Goal: Task Accomplishment & Management: Manage account settings

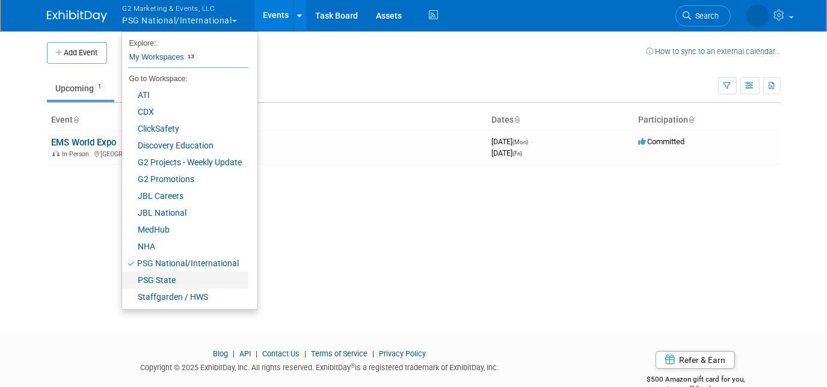
click at [178, 284] on link "PSG State" at bounding box center [185, 280] width 126 height 17
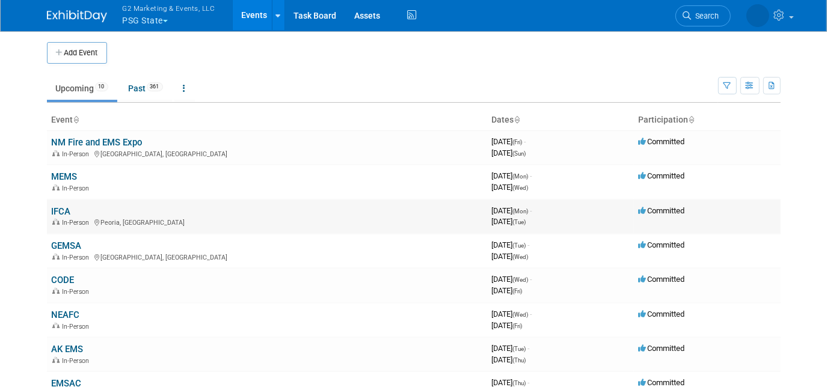
click at [61, 207] on link "IFCA" at bounding box center [61, 211] width 19 height 11
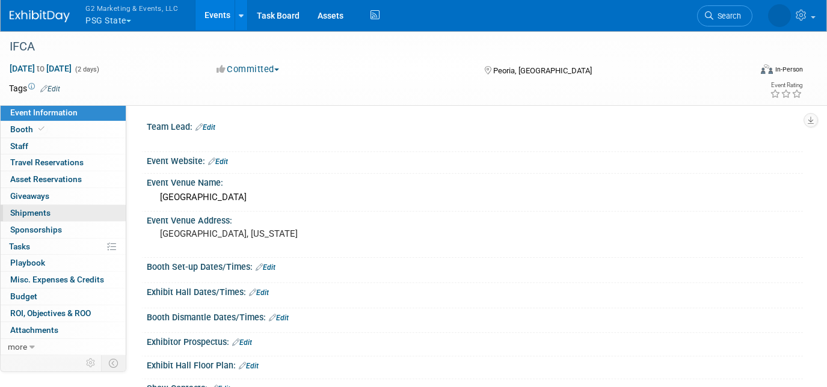
drag, startPoint x: 0, startPoint y: 0, endPoint x: 43, endPoint y: 214, distance: 218.3
click at [43, 214] on span "Shipments 0" at bounding box center [30, 213] width 40 height 10
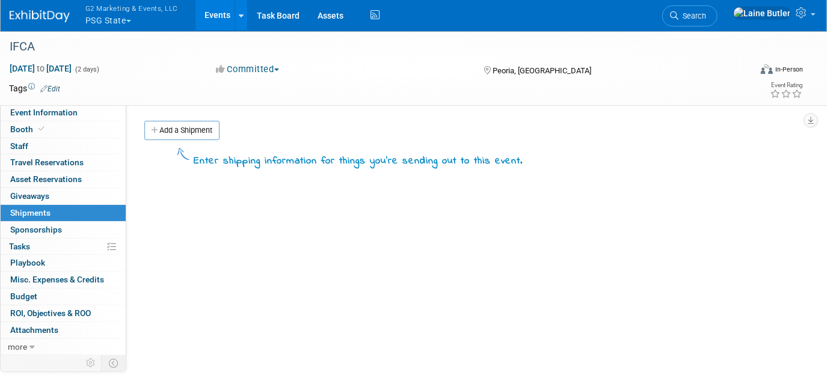
click at [209, 133] on link "Add a Shipment" at bounding box center [181, 130] width 75 height 19
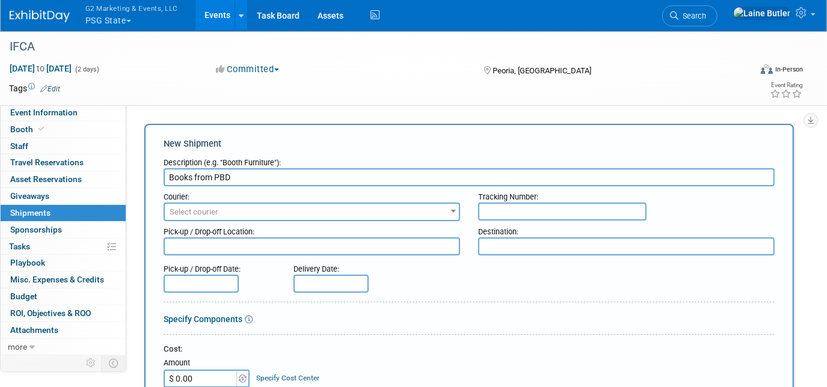
type input "Books from PBD"
click at [558, 203] on input "text" at bounding box center [562, 212] width 168 height 18
paste input "393889192874"
type input "393889192874"
click at [218, 209] on span "Select courier" at bounding box center [312, 212] width 294 height 17
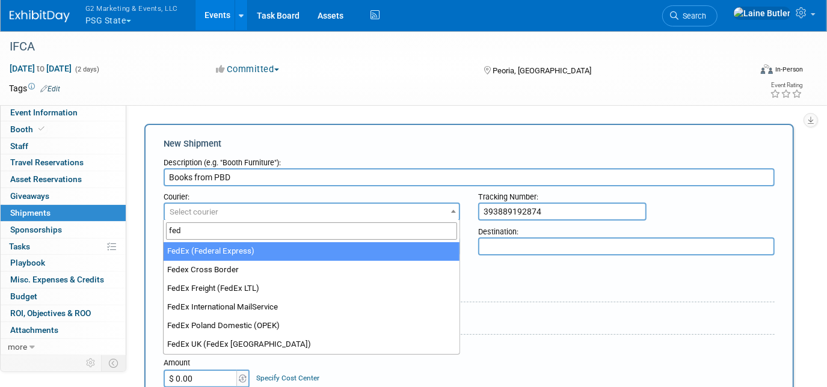
type input "fed"
select select "206"
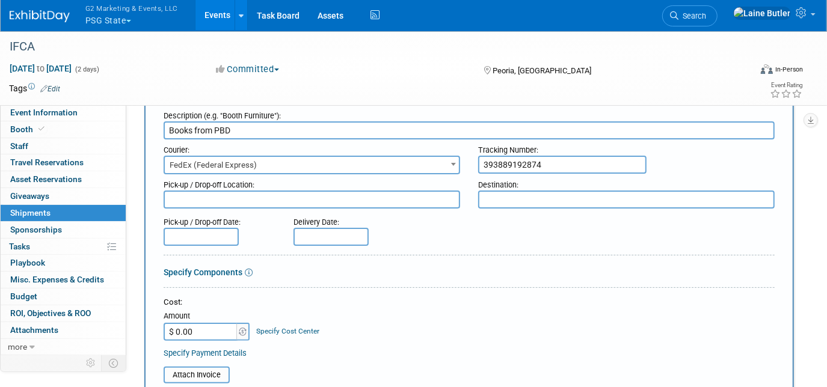
scroll to position [399, 0]
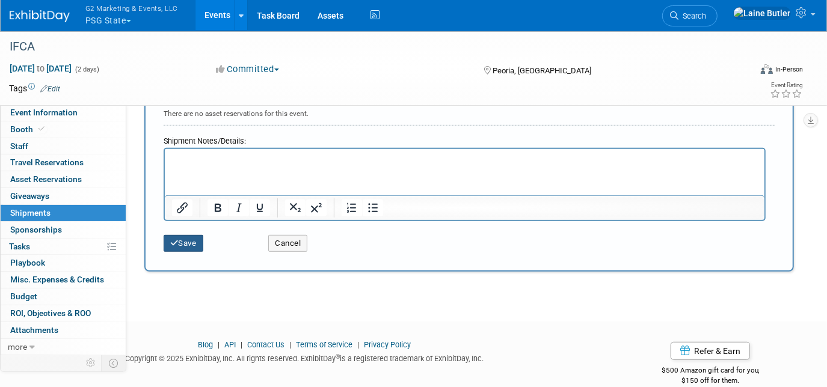
click at [187, 240] on button "Save" at bounding box center [184, 243] width 40 height 17
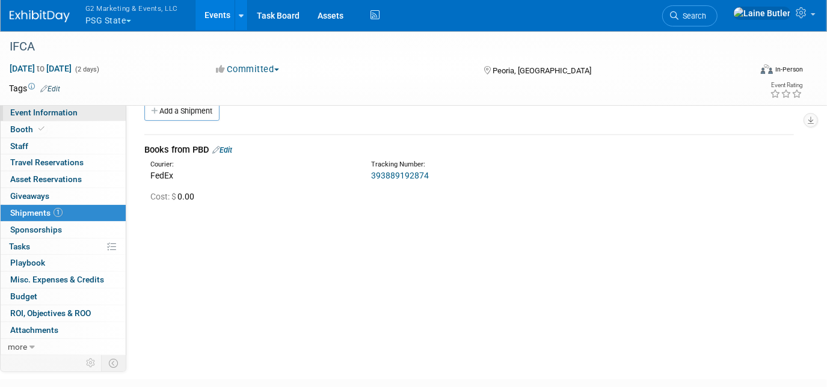
scroll to position [0, 0]
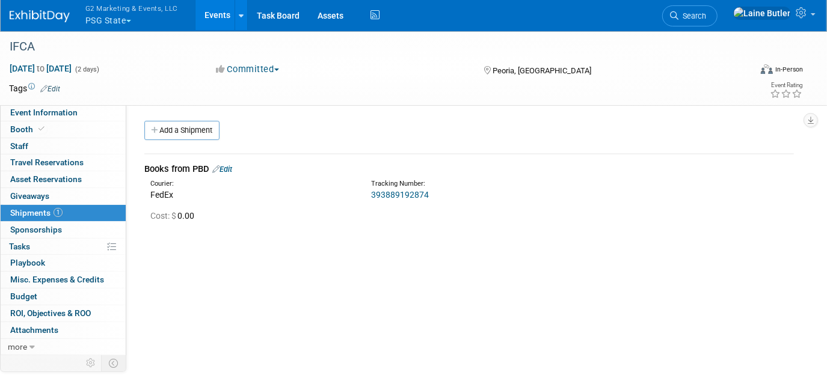
click at [51, 9] on link at bounding box center [47, 10] width 75 height 10
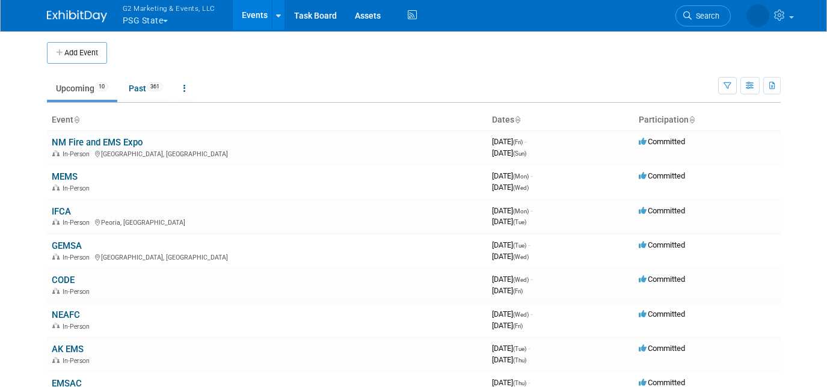
click at [61, 173] on link "MEMS" at bounding box center [65, 176] width 26 height 11
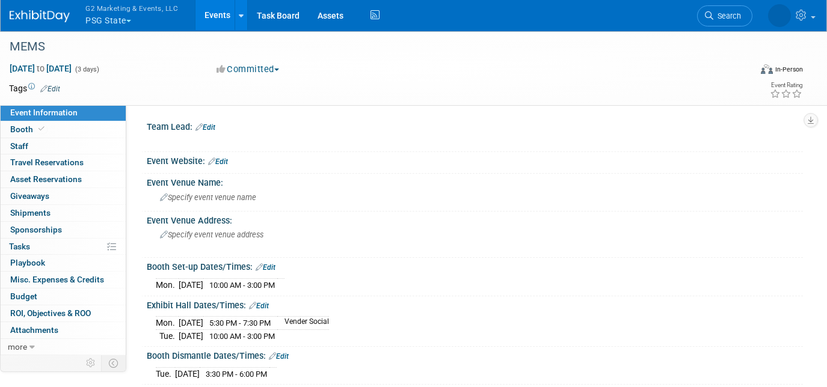
click at [60, 213] on link "0 Shipments 0" at bounding box center [63, 213] width 125 height 16
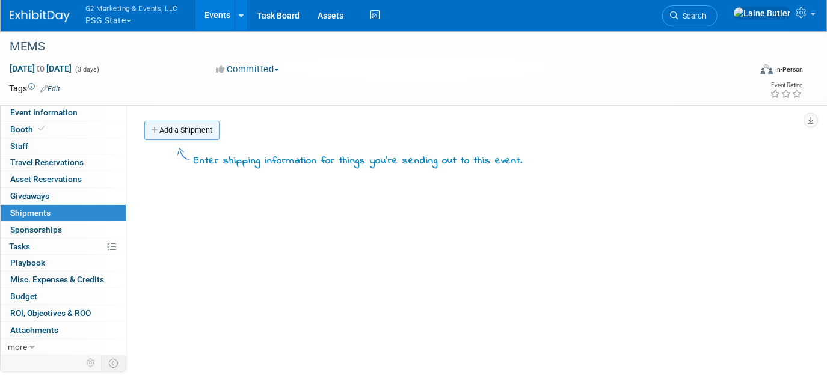
drag, startPoint x: 200, startPoint y: 131, endPoint x: 213, endPoint y: 169, distance: 40.1
click at [201, 132] on link "Add a Shipment" at bounding box center [181, 130] width 75 height 19
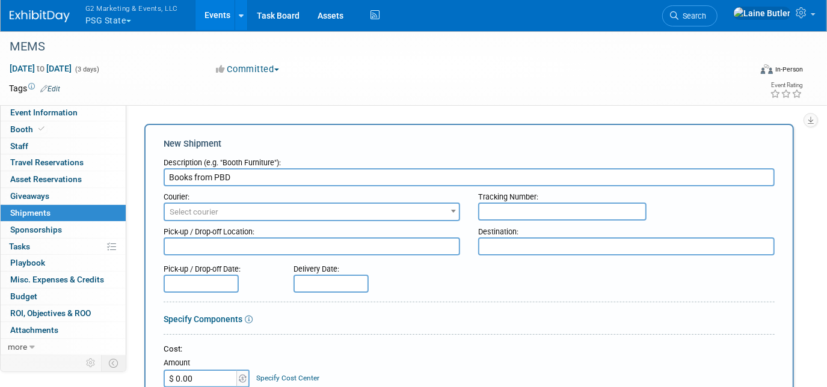
type input "Books from PBD"
click at [508, 209] on input "text" at bounding box center [562, 212] width 168 height 18
paste input "393889665212"
type input "393889665212"
click at [380, 208] on span "Select courier" at bounding box center [312, 212] width 294 height 17
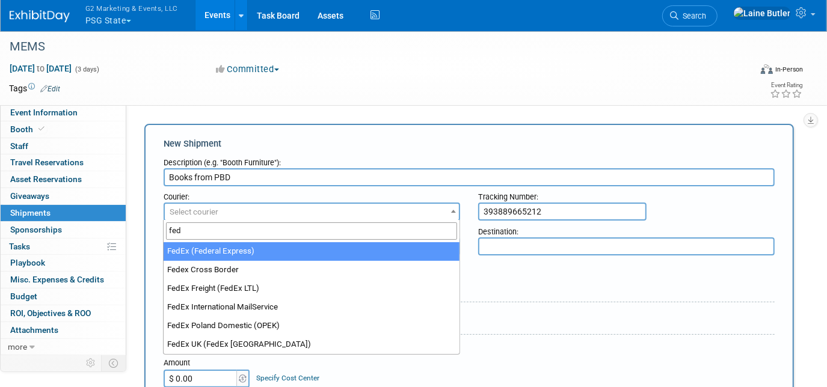
type input "fed"
select select "206"
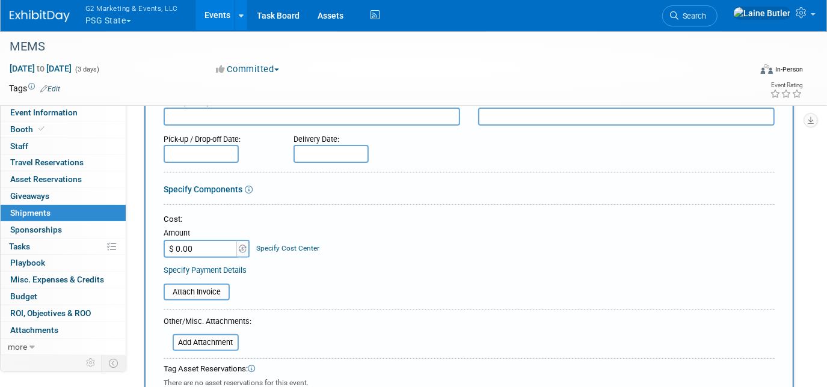
scroll to position [273, 0]
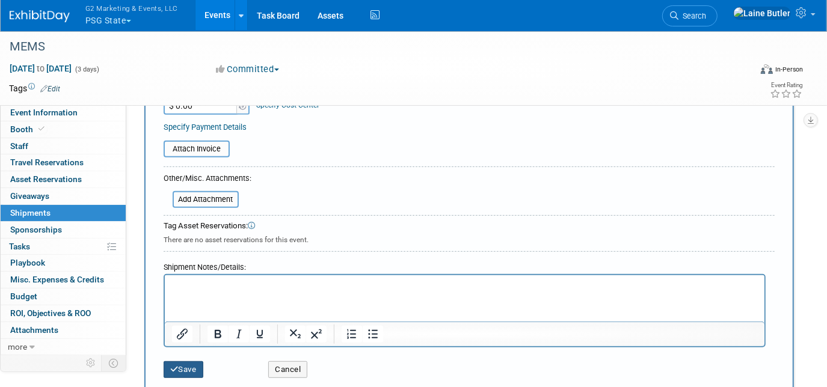
click at [180, 364] on button "Save" at bounding box center [184, 369] width 40 height 17
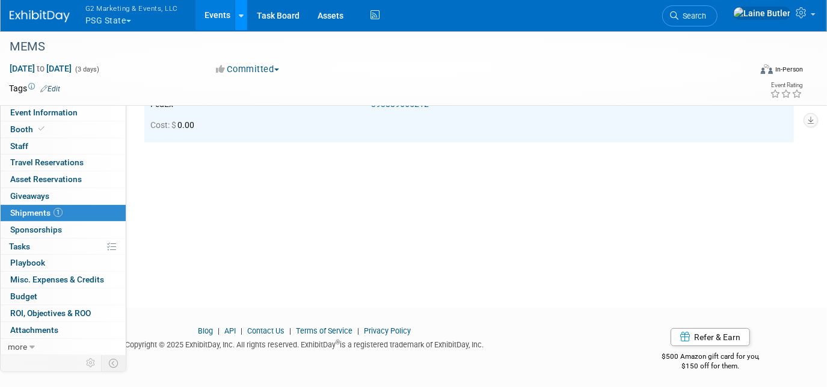
scroll to position [25, 0]
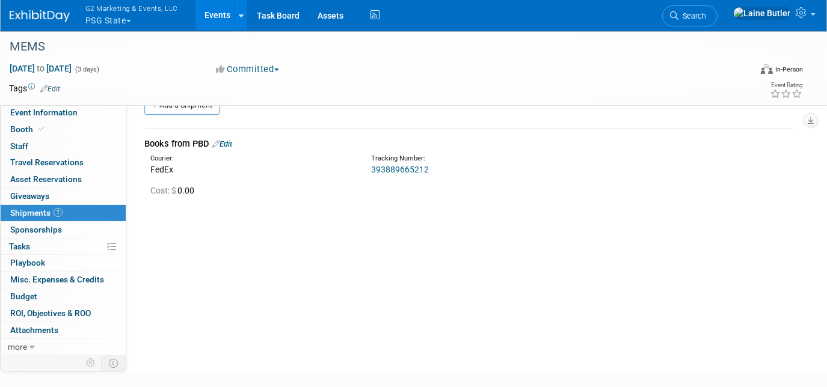
click at [123, 16] on button "G2 Marketing & Events, LLC PSG State" at bounding box center [138, 15] width 109 height 31
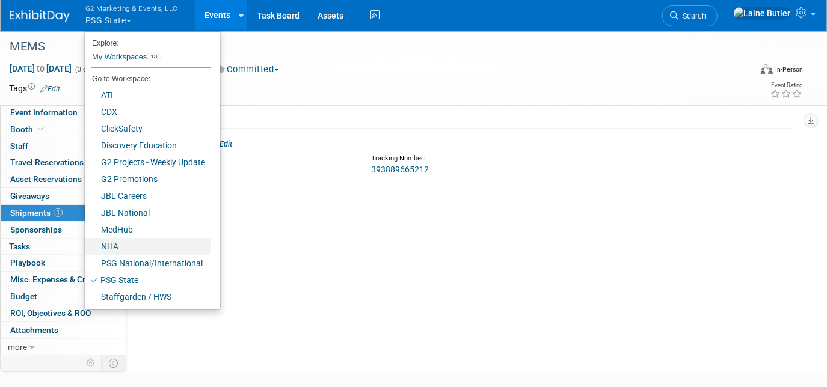
click at [140, 248] on link "NHA" at bounding box center [148, 246] width 126 height 17
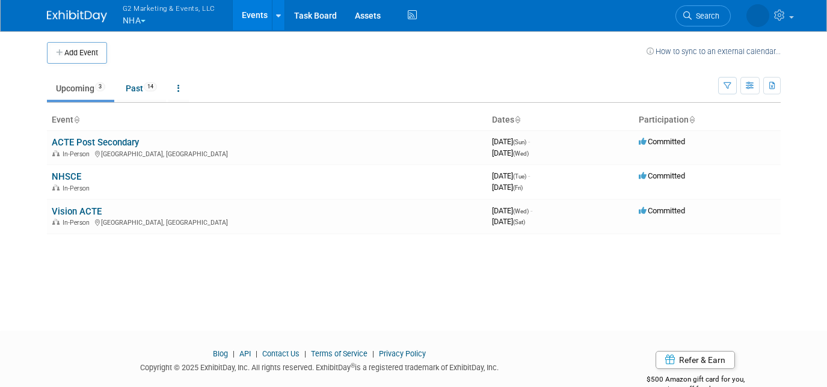
click at [72, 142] on link "ACTE Post Secondary" at bounding box center [95, 142] width 87 height 11
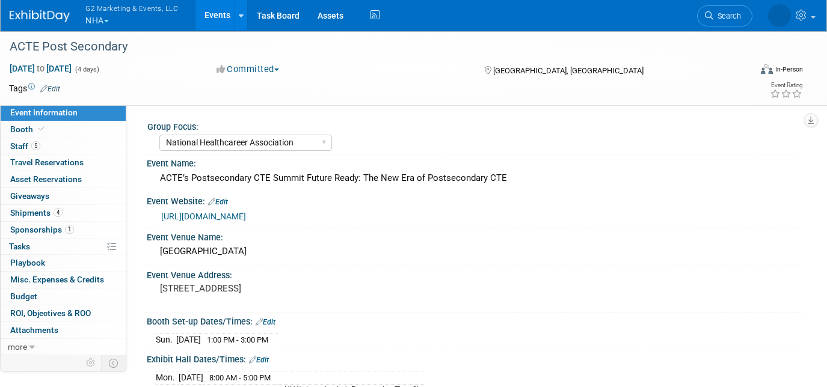
select select "National Healthcareer Association"
select select "In-house Created Form w/ Link"
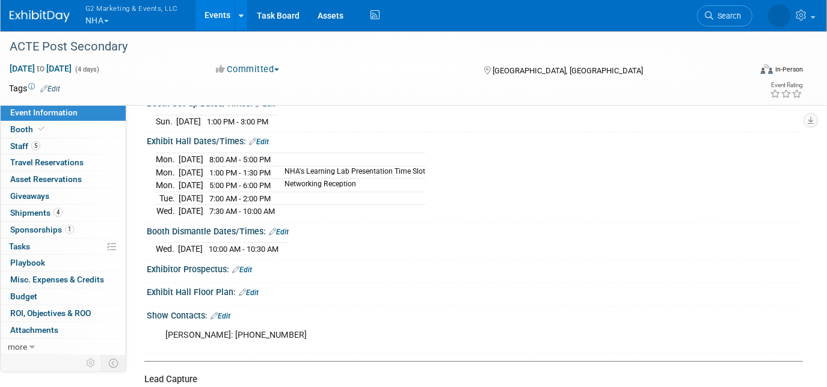
click at [487, 265] on div "Exhibitor Prospectus: Edit" at bounding box center [475, 268] width 656 height 16
